Goal: Check status

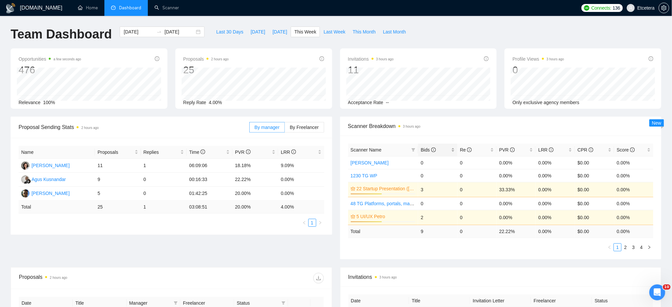
click at [451, 148] on div "Bids" at bounding box center [437, 149] width 34 height 7
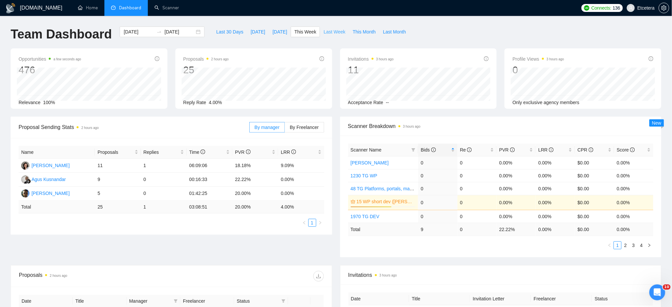
click at [327, 35] on span "Last Week" at bounding box center [334, 31] width 22 height 7
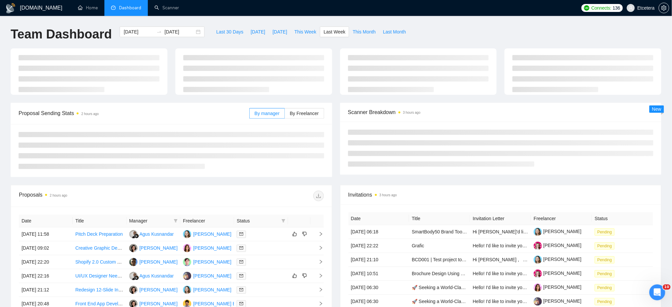
type input "[DATE]"
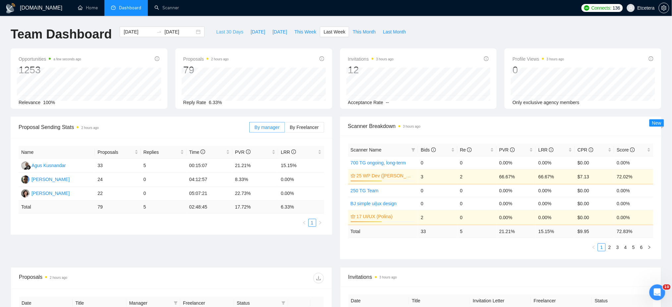
click at [218, 31] on span "Last 30 Days" at bounding box center [229, 31] width 27 height 7
type input "[DATE]"
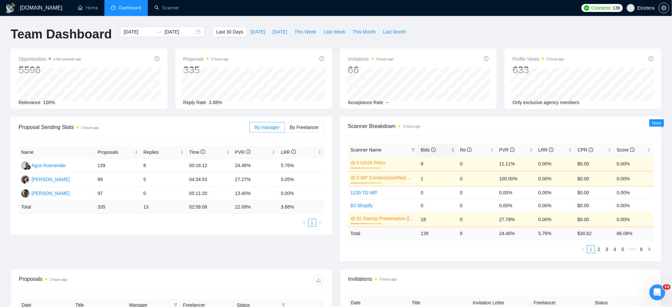
click at [453, 147] on div "Bids" at bounding box center [437, 149] width 34 height 7
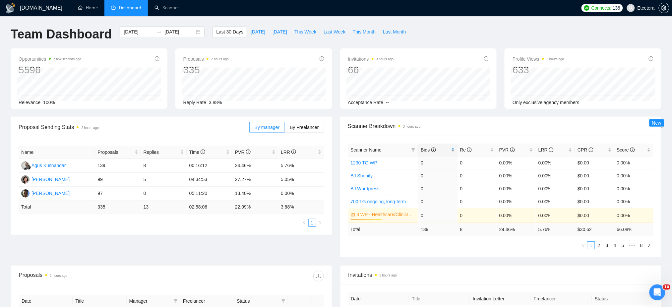
click at [453, 147] on div "Bids" at bounding box center [437, 149] width 34 height 7
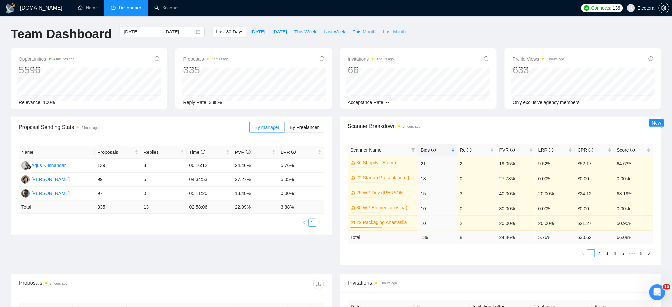
click at [383, 32] on span "Last Month" at bounding box center [394, 31] width 23 height 7
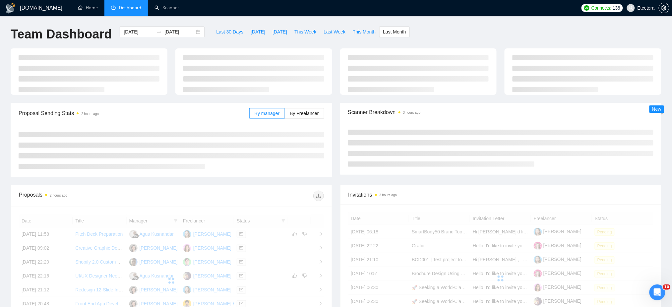
type input "[DATE]"
